Goal: Navigation & Orientation: Find specific page/section

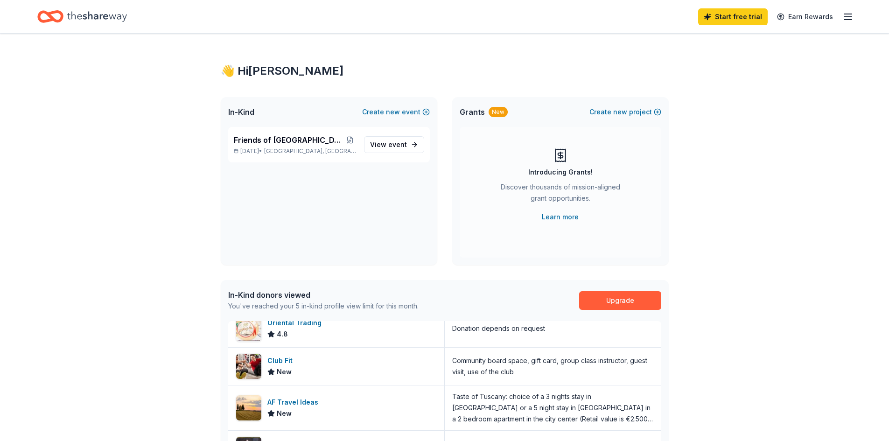
click at [850, 16] on icon "button" at bounding box center [848, 16] width 11 height 11
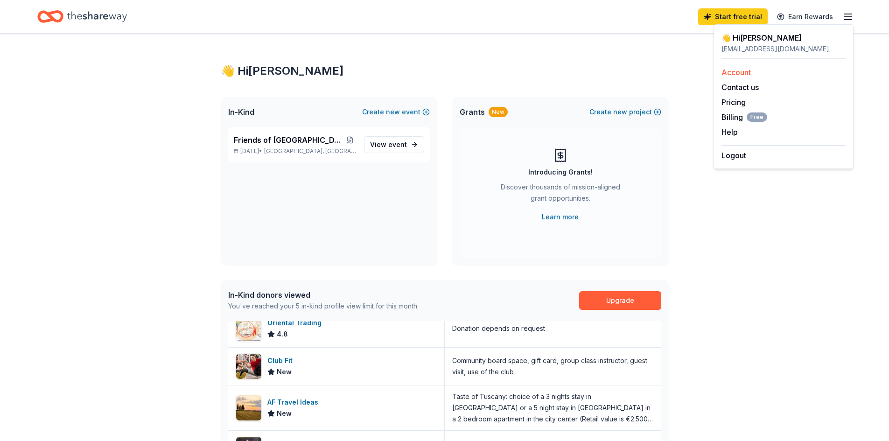
click at [745, 69] on link "Account" at bounding box center [736, 72] width 29 height 9
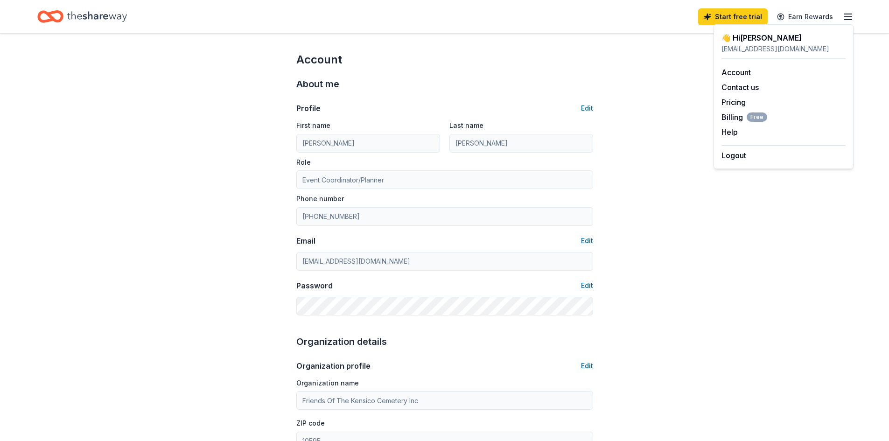
click at [857, 15] on div "Start free trial Earn Rewards" at bounding box center [444, 16] width 889 height 33
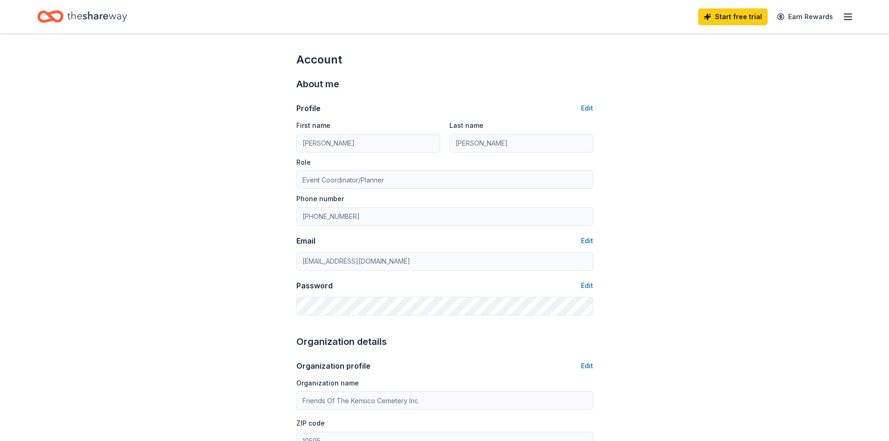
click at [851, 14] on line "button" at bounding box center [847, 14] width 7 height 0
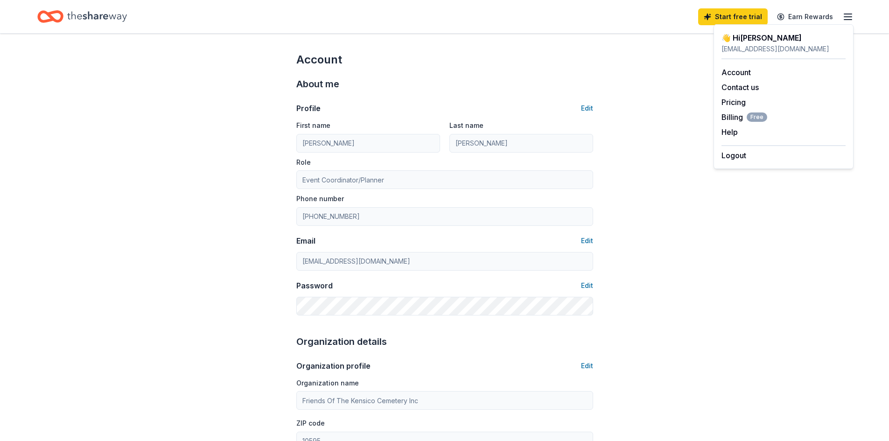
click at [45, 20] on icon "Home" at bounding box center [50, 17] width 26 height 22
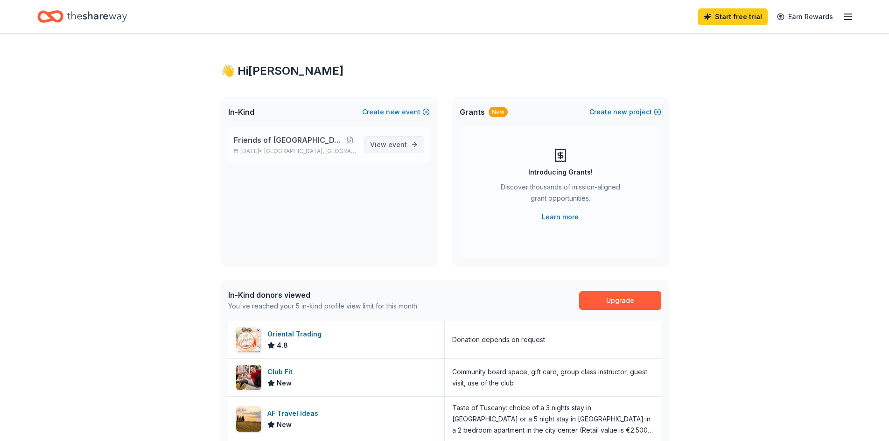
click at [399, 142] on span "event" at bounding box center [397, 145] width 19 height 8
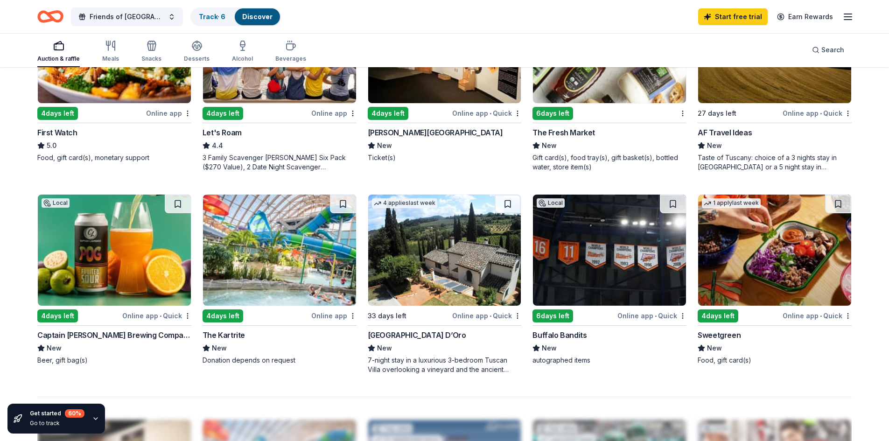
scroll to position [560, 0]
